Goal: Task Accomplishment & Management: Complete application form

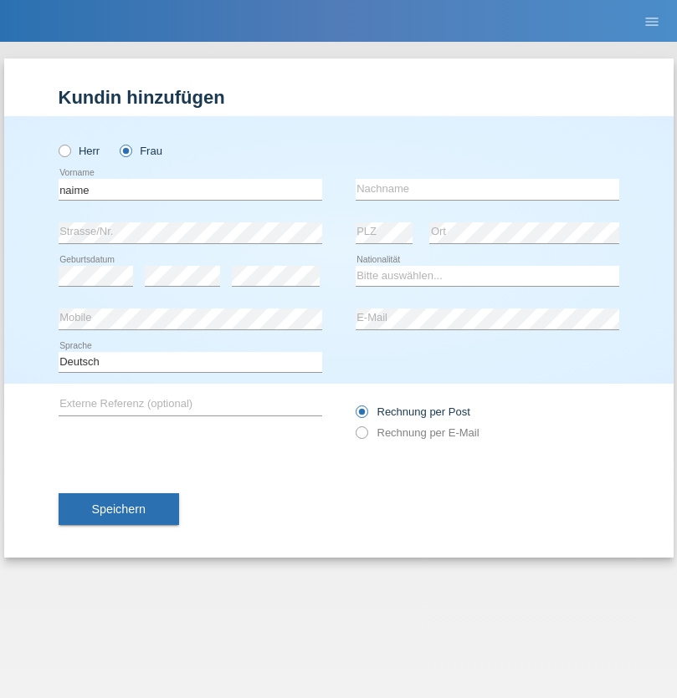
type input "naime"
click at [487, 189] on input "text" at bounding box center [486, 189] width 263 height 21
type input "llugiqi"
select select "CH"
radio input "true"
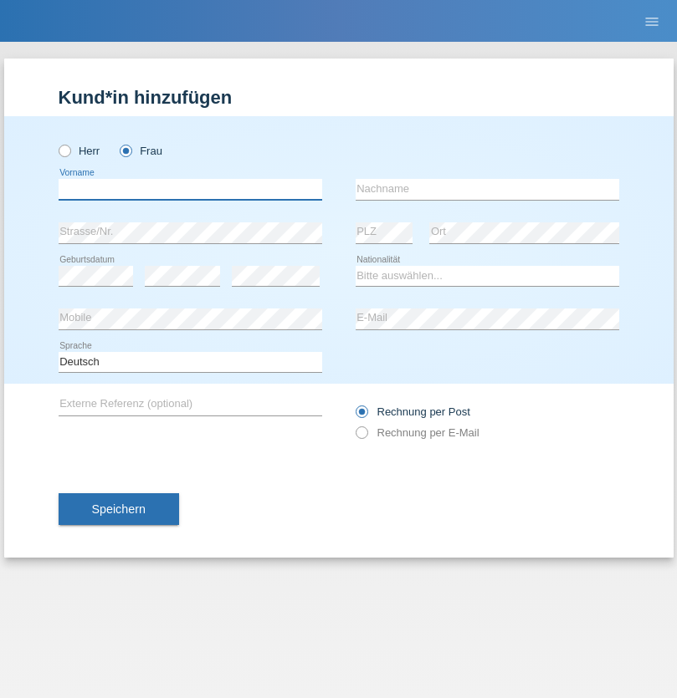
click at [190, 189] on input "text" at bounding box center [190, 189] width 263 height 21
type input "Shanas"
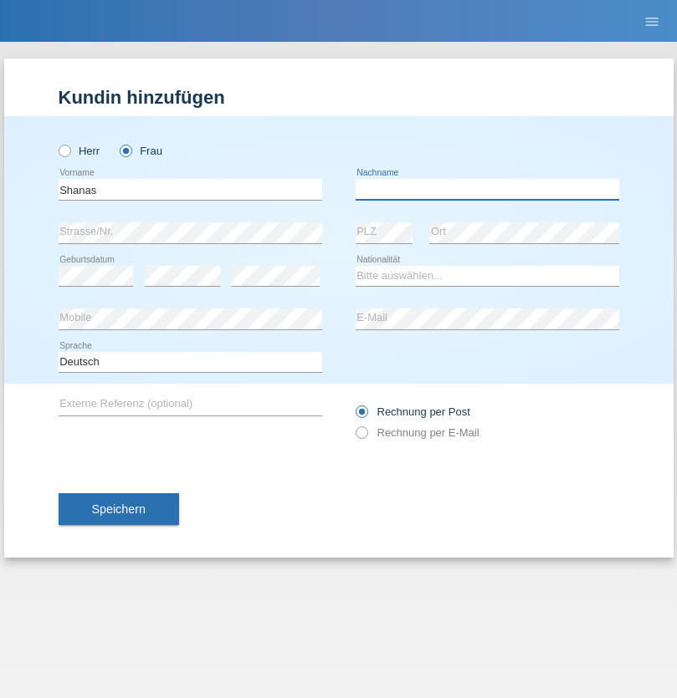
click at [487, 189] on input "text" at bounding box center [486, 189] width 263 height 21
type input "Baranati"
select select "CH"
radio input "true"
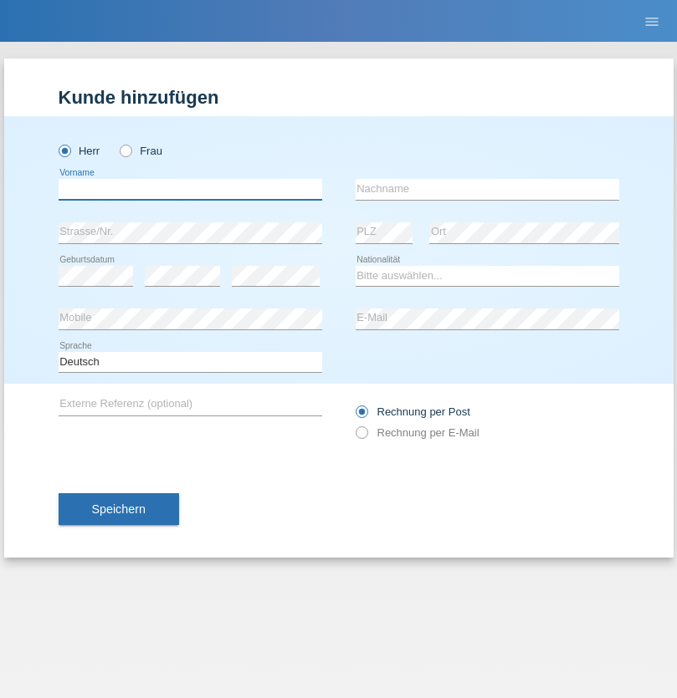
click at [190, 189] on input "text" at bounding box center [190, 189] width 263 height 21
type input "Khoshnaw"
click at [487, 189] on input "text" at bounding box center [486, 189] width 263 height 21
type input "Abdulqadir"
select select "IR"
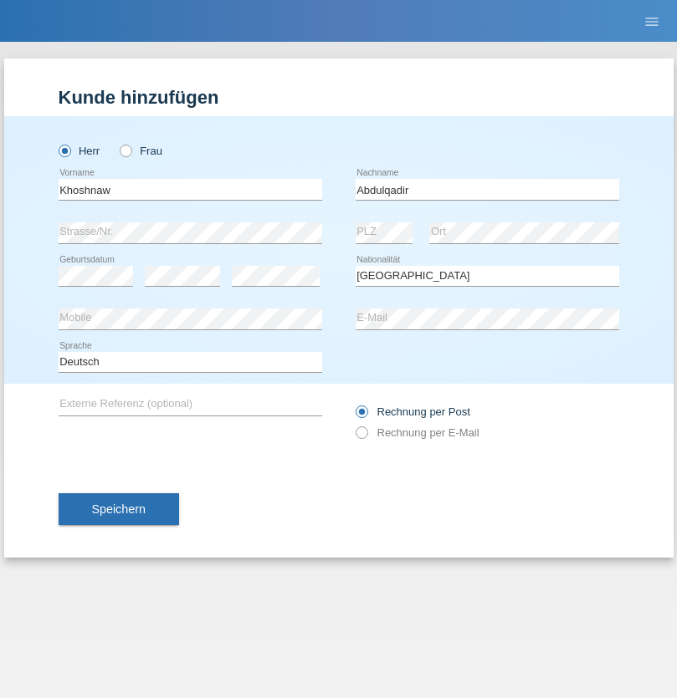
select select "C"
select select "03"
select select "09"
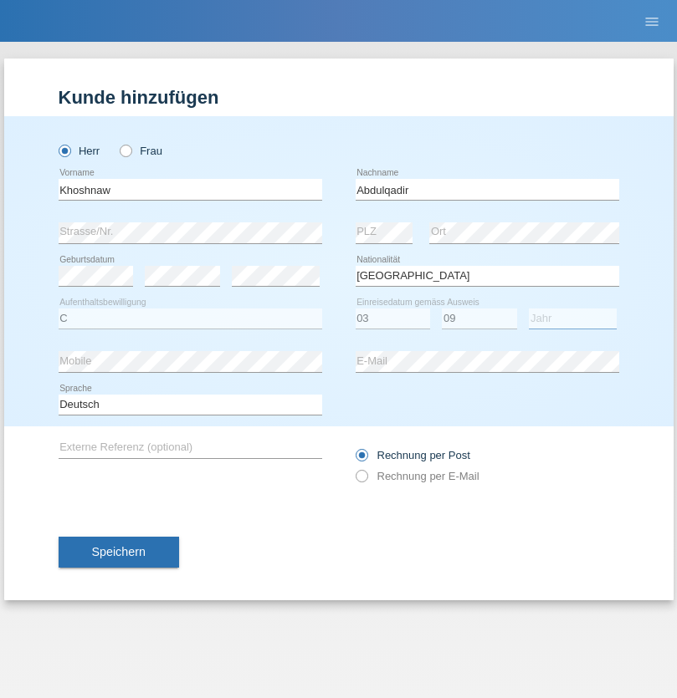
select select "2015"
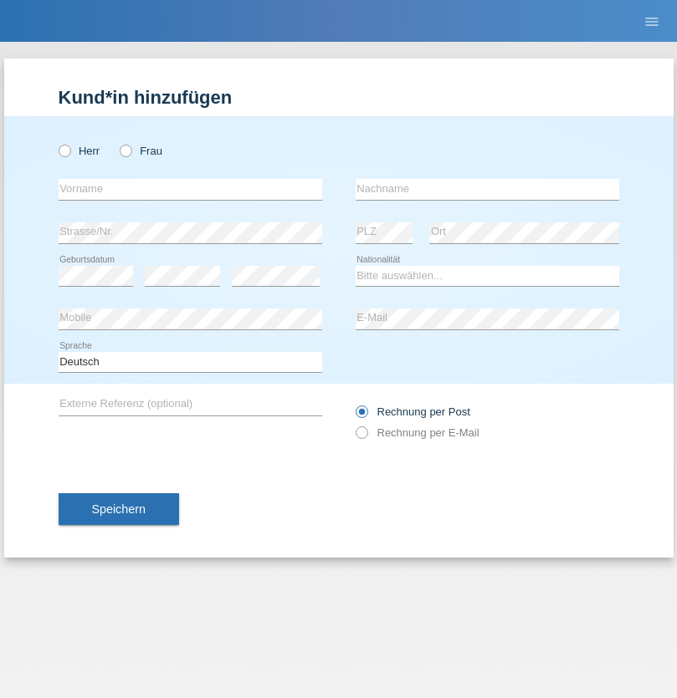
radio input "true"
click at [190, 189] on input "text" at bounding box center [190, 189] width 263 height 21
type input "Mustafa"
click at [487, 189] on input "text" at bounding box center [486, 189] width 263 height 21
type input "Sokol"
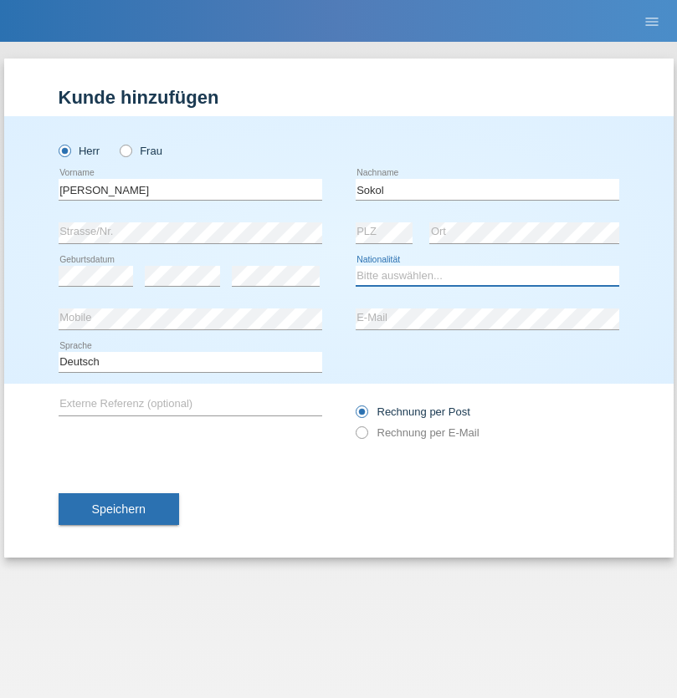
select select "XK"
select select "C"
select select "02"
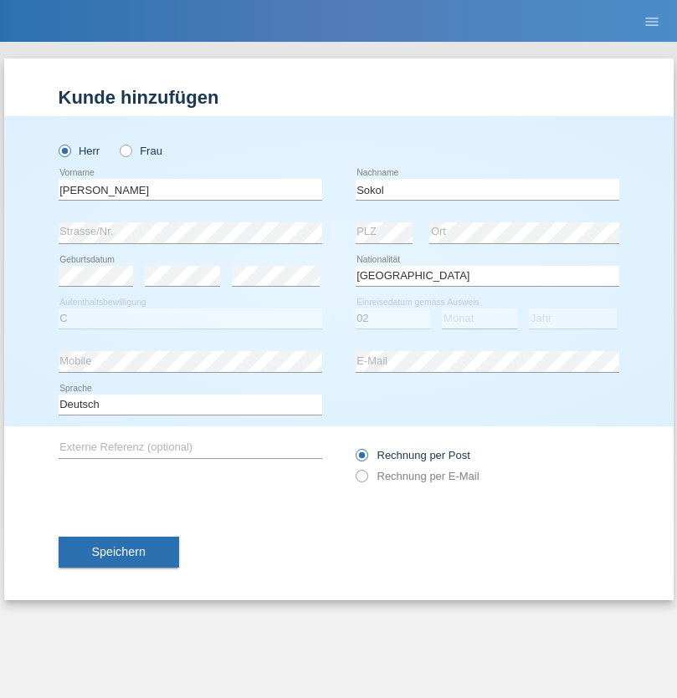
select select "08"
select select "1988"
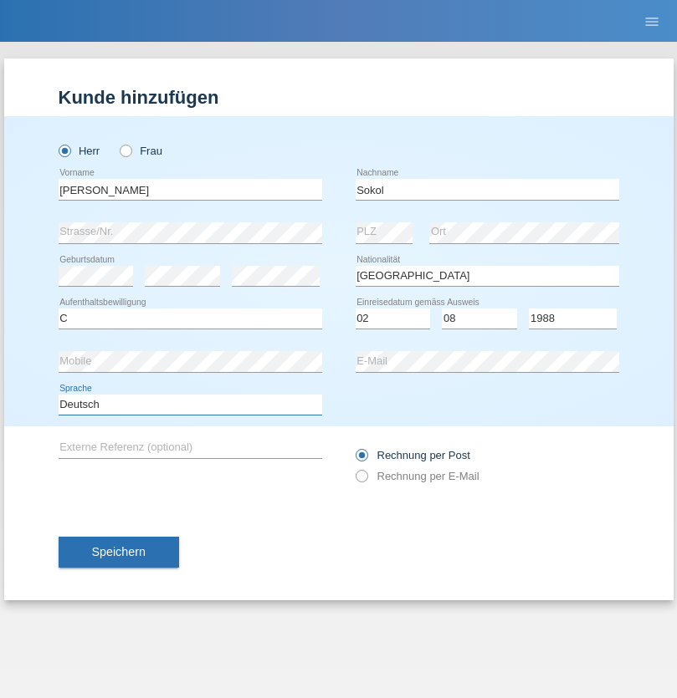
select select "en"
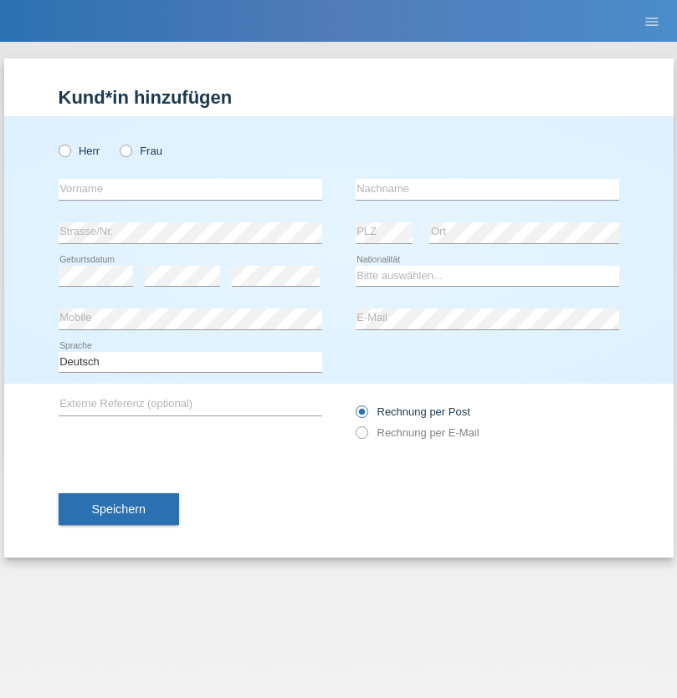
radio input "true"
click at [190, 189] on input "text" at bounding box center [190, 189] width 263 height 21
type input "[PERSON_NAME]"
click at [487, 189] on input "text" at bounding box center [486, 189] width 263 height 21
type input "Sokol"
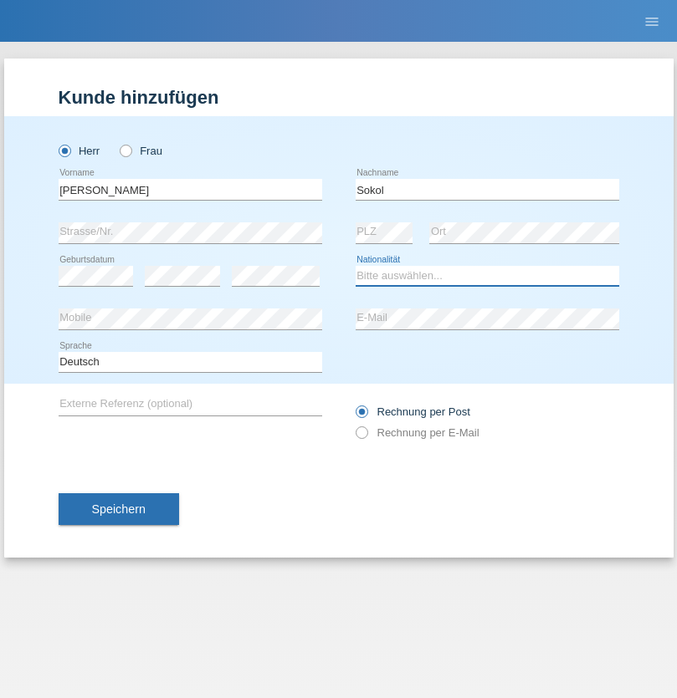
select select "XK"
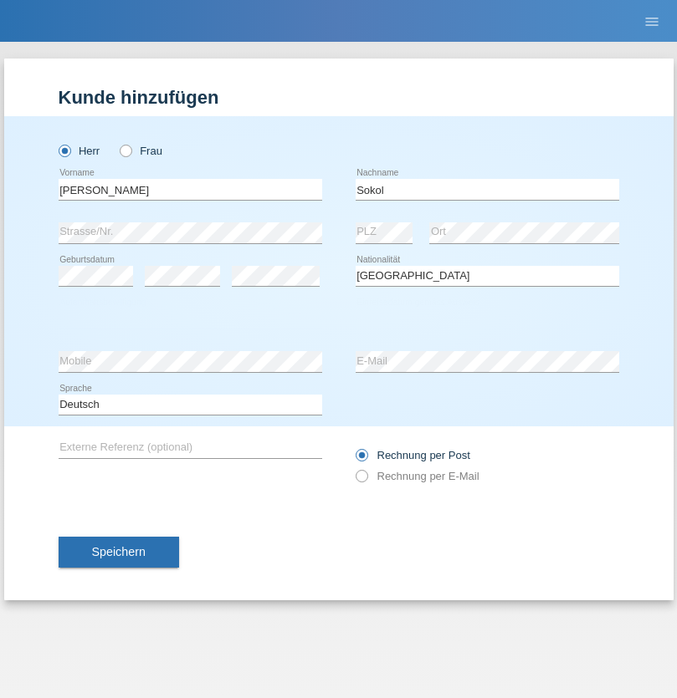
select select "C"
select select "02"
select select "08"
select select "1988"
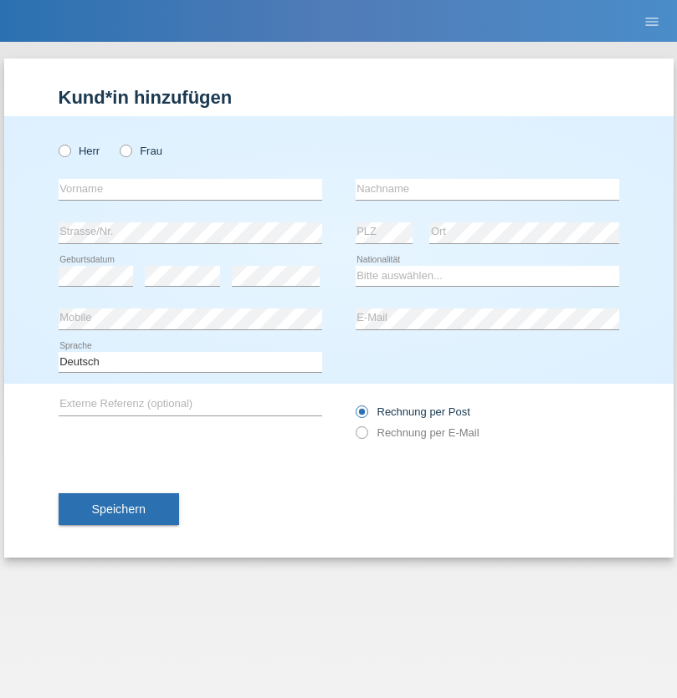
radio input "true"
click at [190, 189] on input "text" at bounding box center [190, 189] width 263 height 21
type input "Zachariasz"
click at [487, 189] on input "text" at bounding box center [486, 189] width 263 height 21
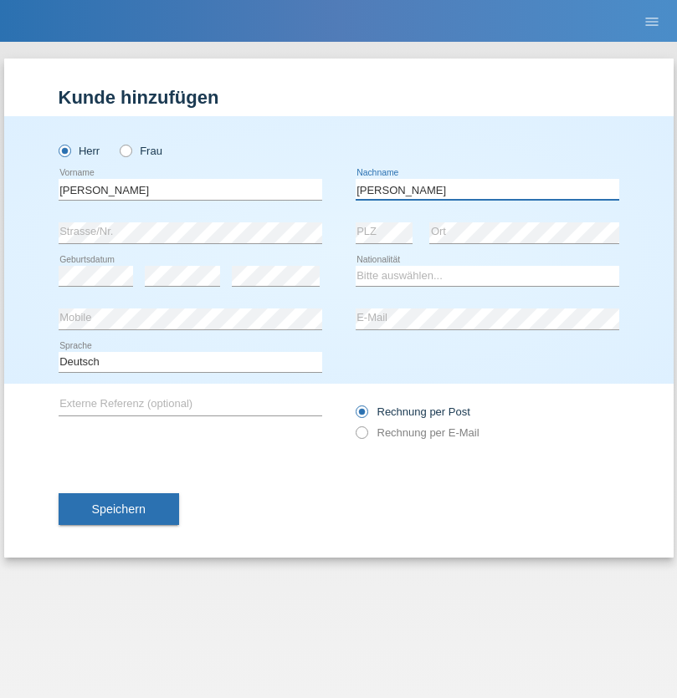
type input "Komorowski"
select select "PL"
select select "C"
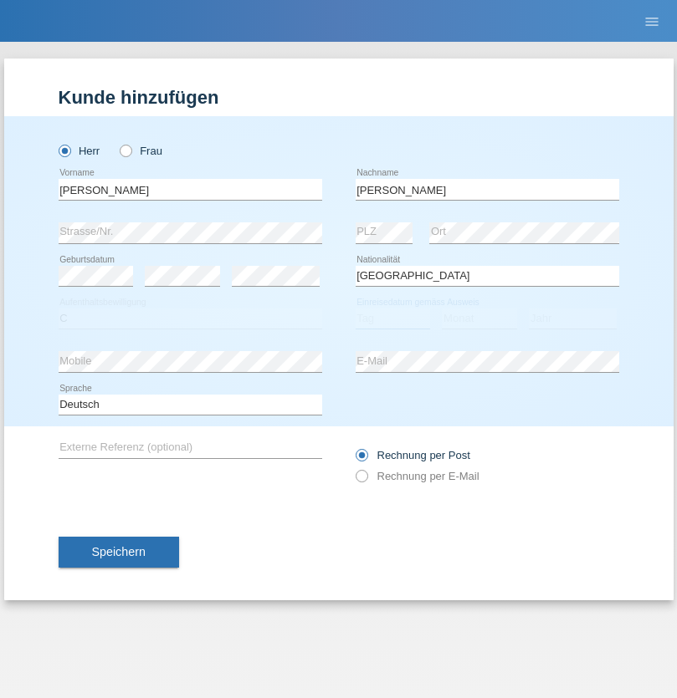
select select "11"
select select "01"
select select "2007"
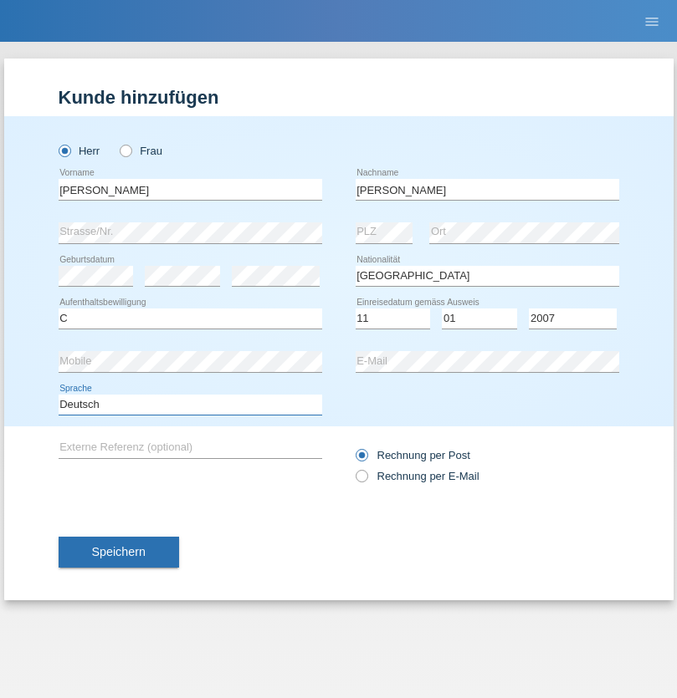
select select "en"
